Goal: Navigation & Orientation: Find specific page/section

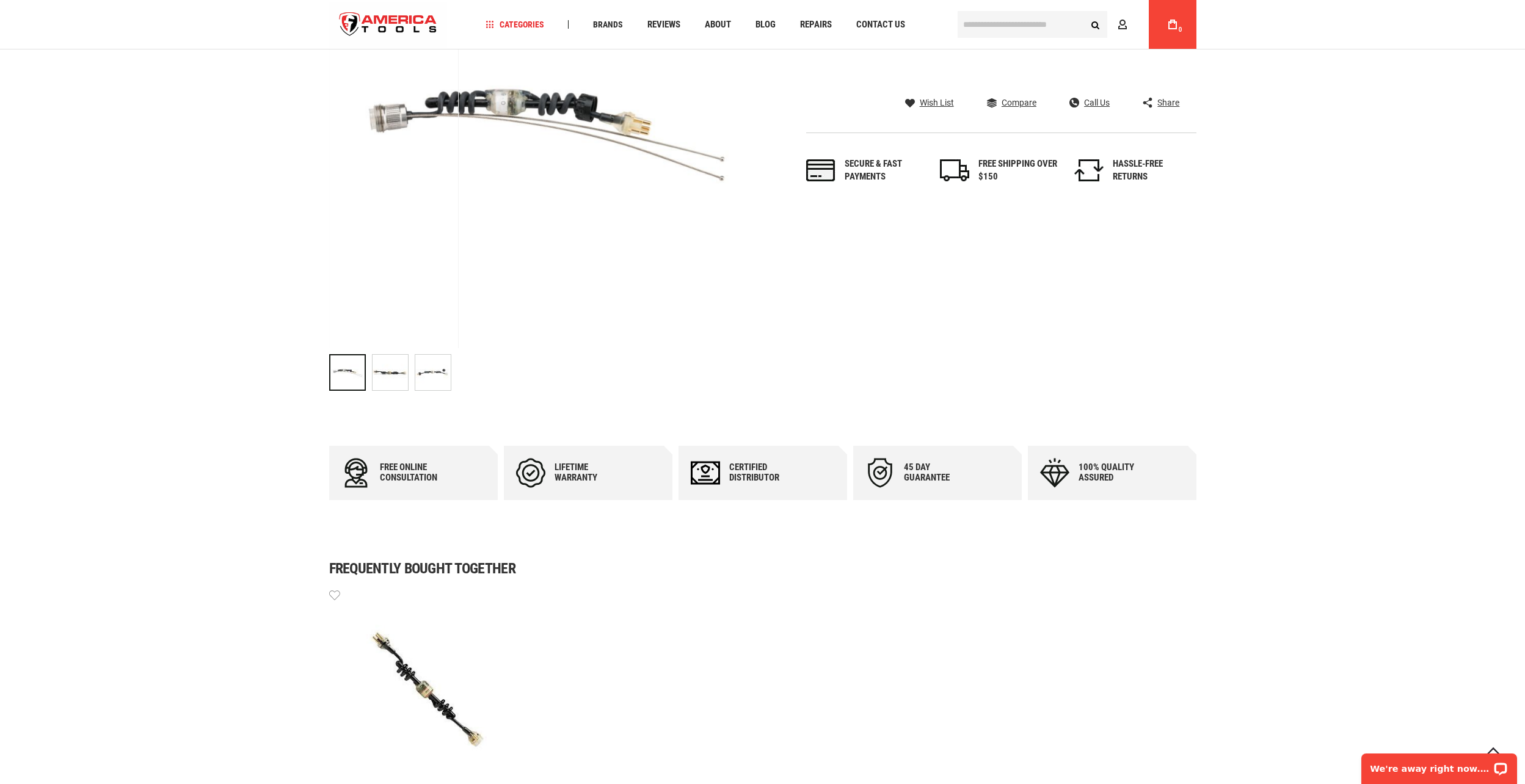
scroll to position [305, 0]
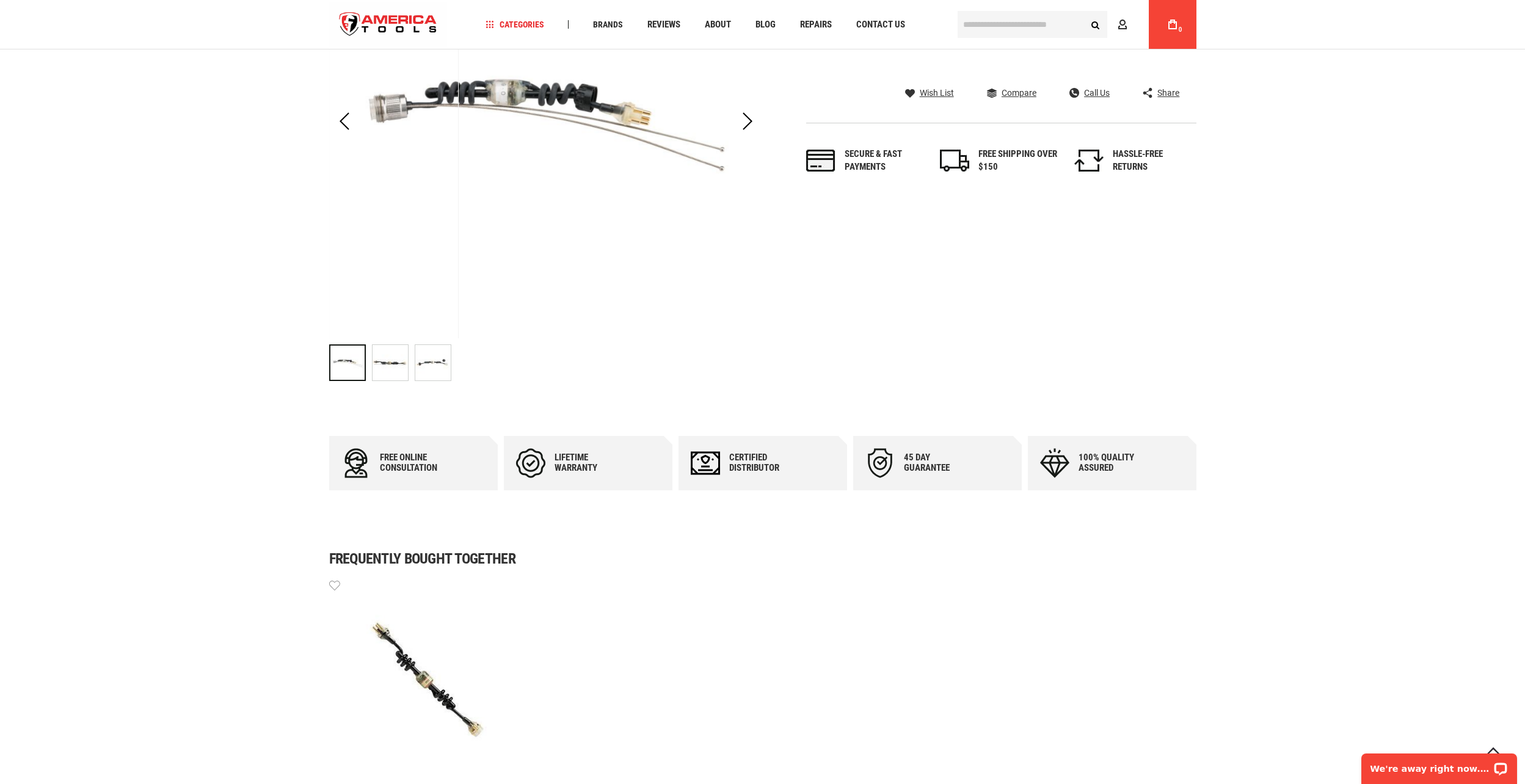
click at [395, 361] on img "RIDGID 15828 TRANSMITTER,MINI SS FLXMITTER" at bounding box center [390, 363] width 35 height 35
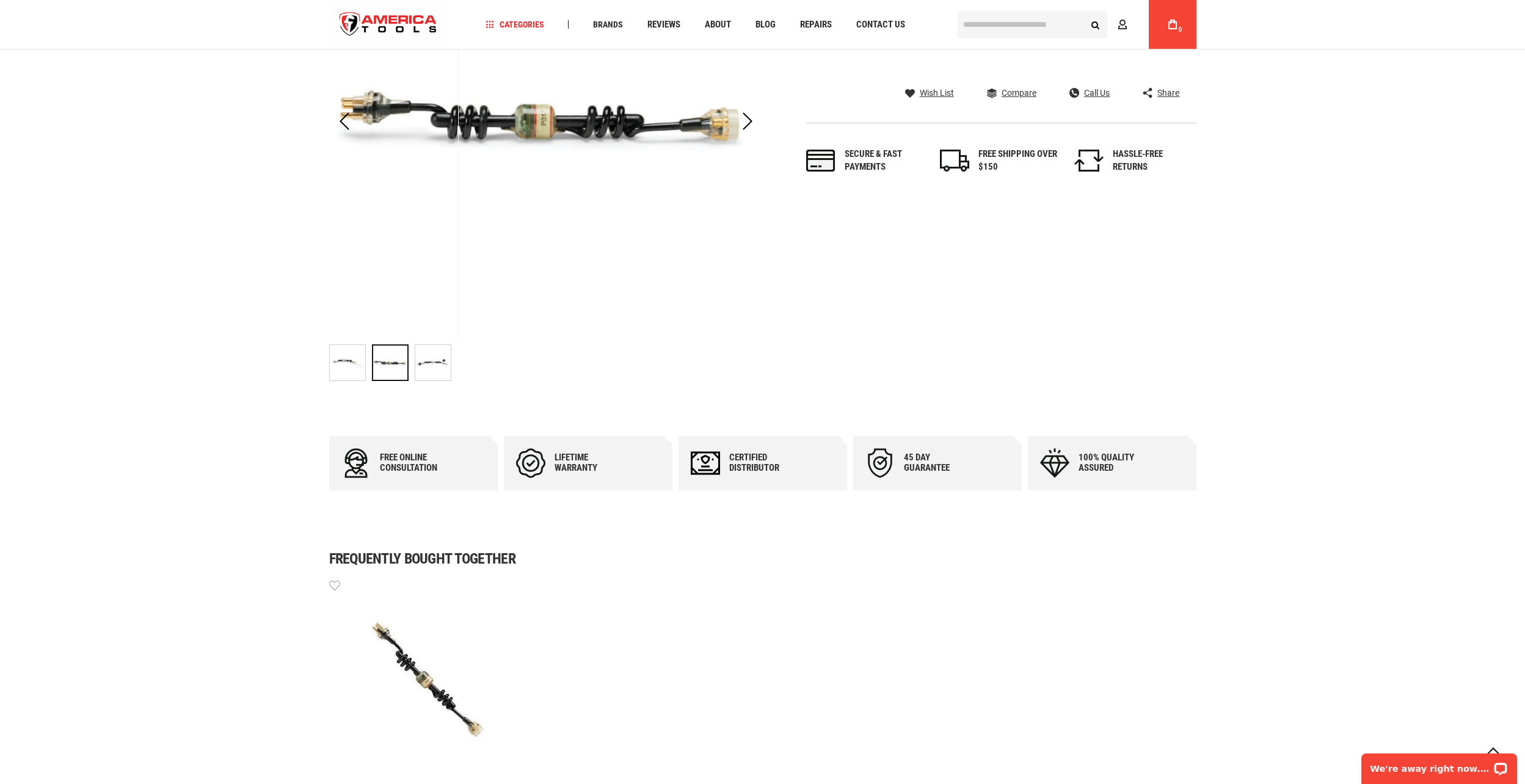
drag, startPoint x: 442, startPoint y: 367, endPoint x: 453, endPoint y: 375, distance: 13.6
click at [443, 367] on img "RIDGID 15828 TRANSMITTER,MINI SS FLXMITTER" at bounding box center [433, 363] width 35 height 35
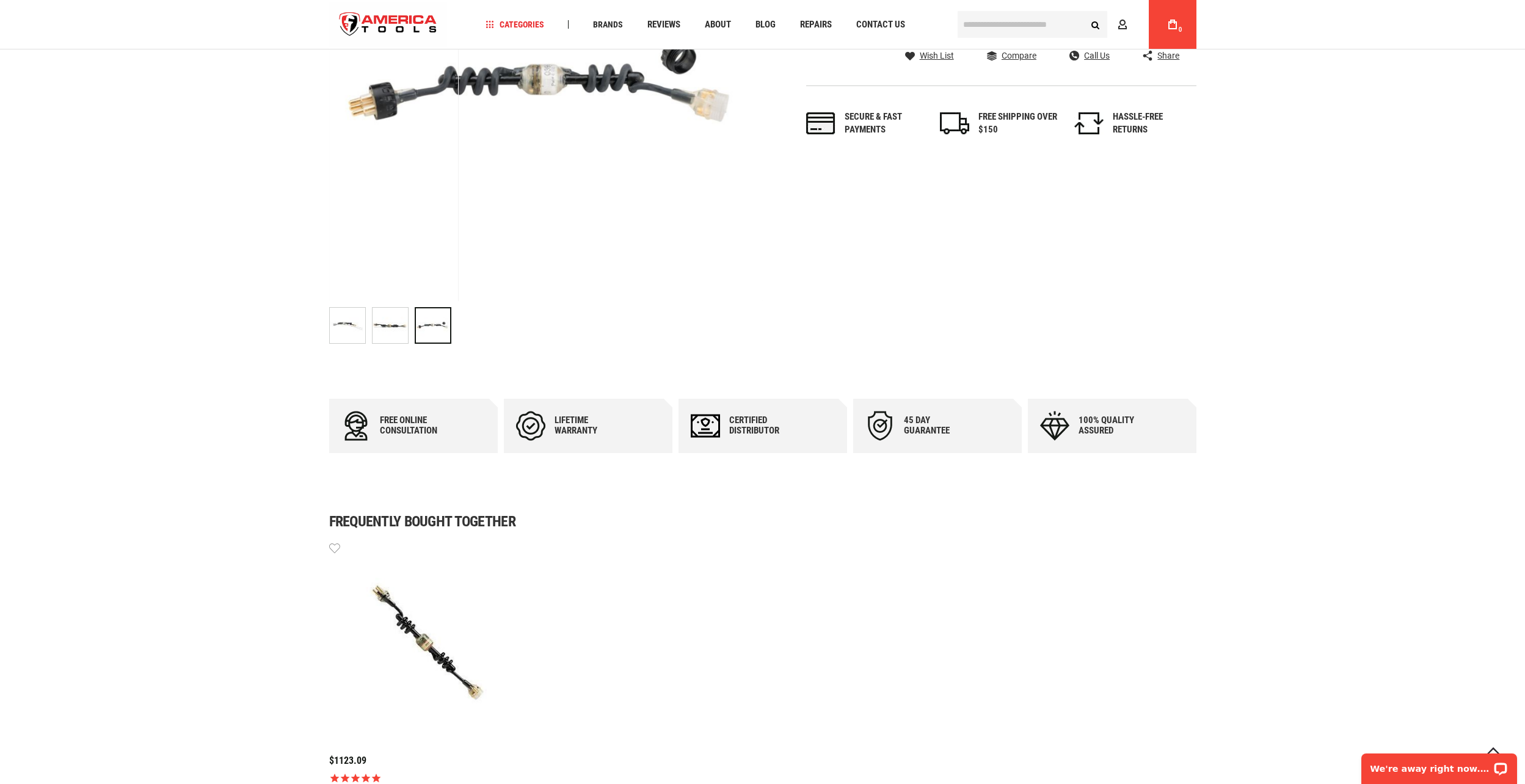
scroll to position [489, 0]
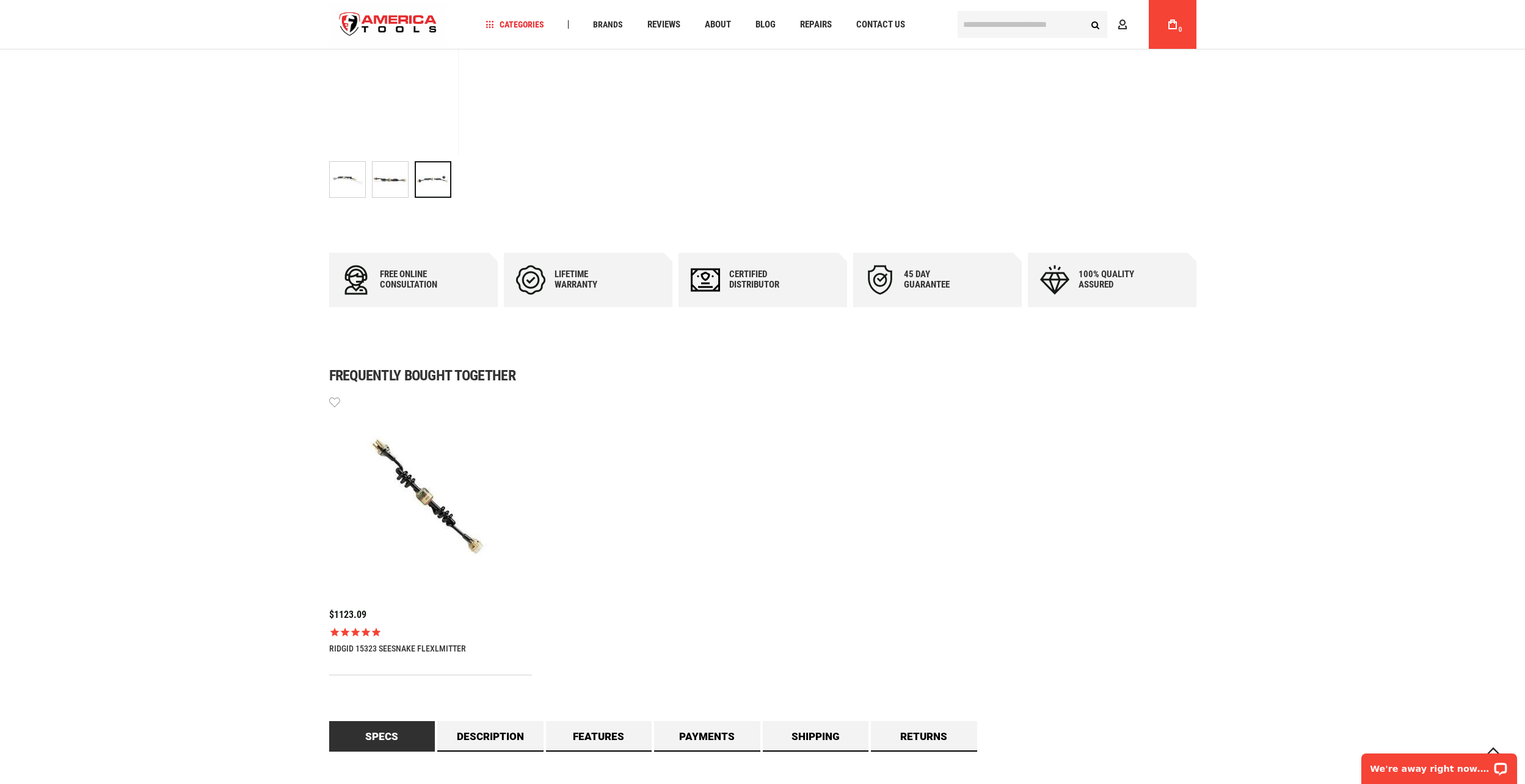
click at [414, 477] on img at bounding box center [430, 496] width 203 height 203
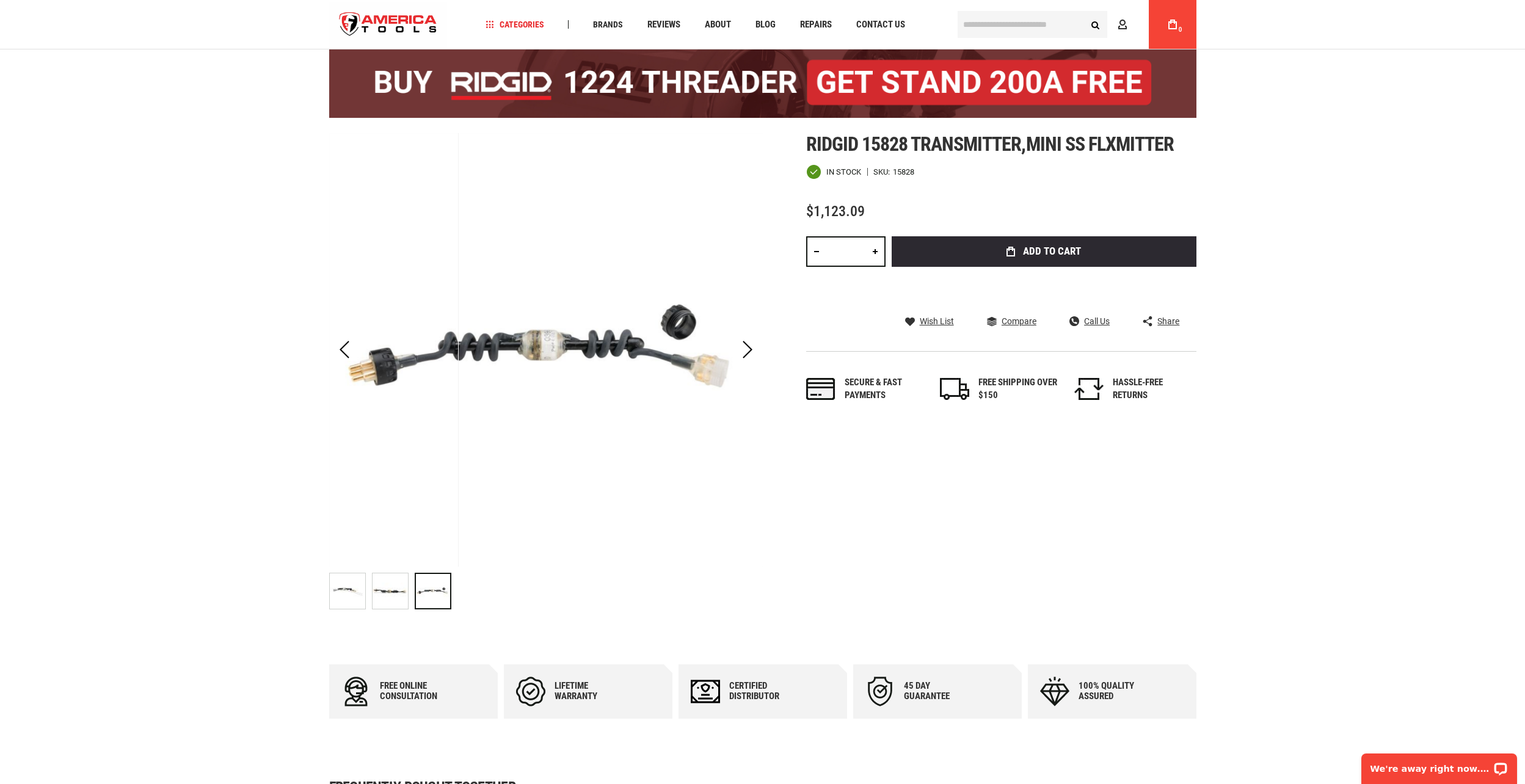
scroll to position [0, 0]
